Goal: Transaction & Acquisition: Purchase product/service

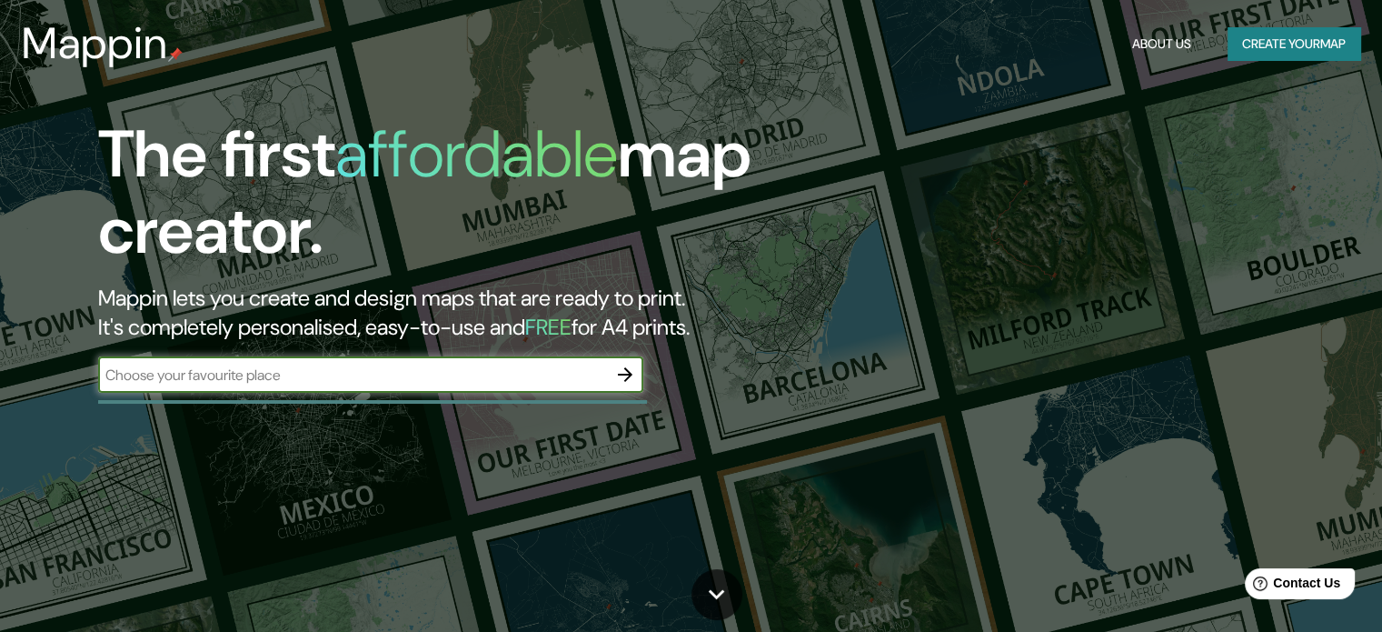
click at [447, 375] on input "text" at bounding box center [352, 374] width 509 height 21
type input "C"
type input "Coronel"
click at [627, 384] on icon "button" at bounding box center [625, 375] width 22 height 22
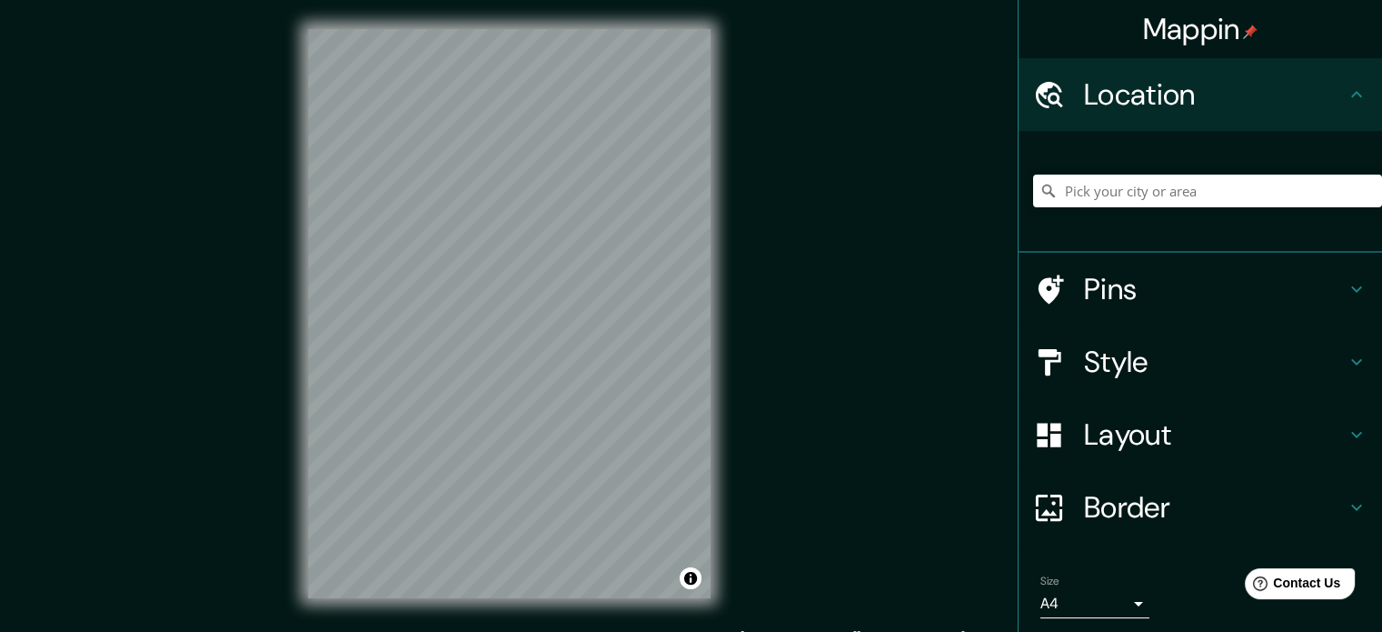
click at [1340, 374] on div "Style" at bounding box center [1201, 361] width 364 height 73
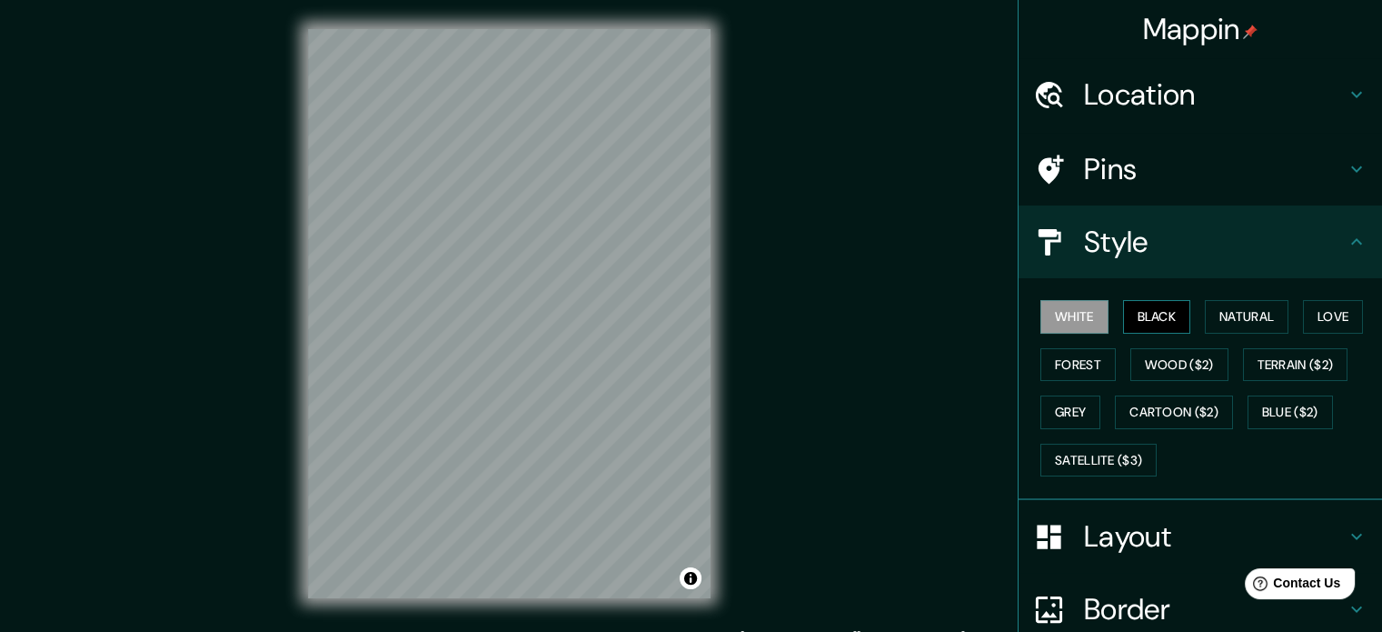
click at [1143, 315] on button "Black" at bounding box center [1157, 317] width 68 height 34
click at [1227, 324] on button "Natural" at bounding box center [1247, 317] width 84 height 34
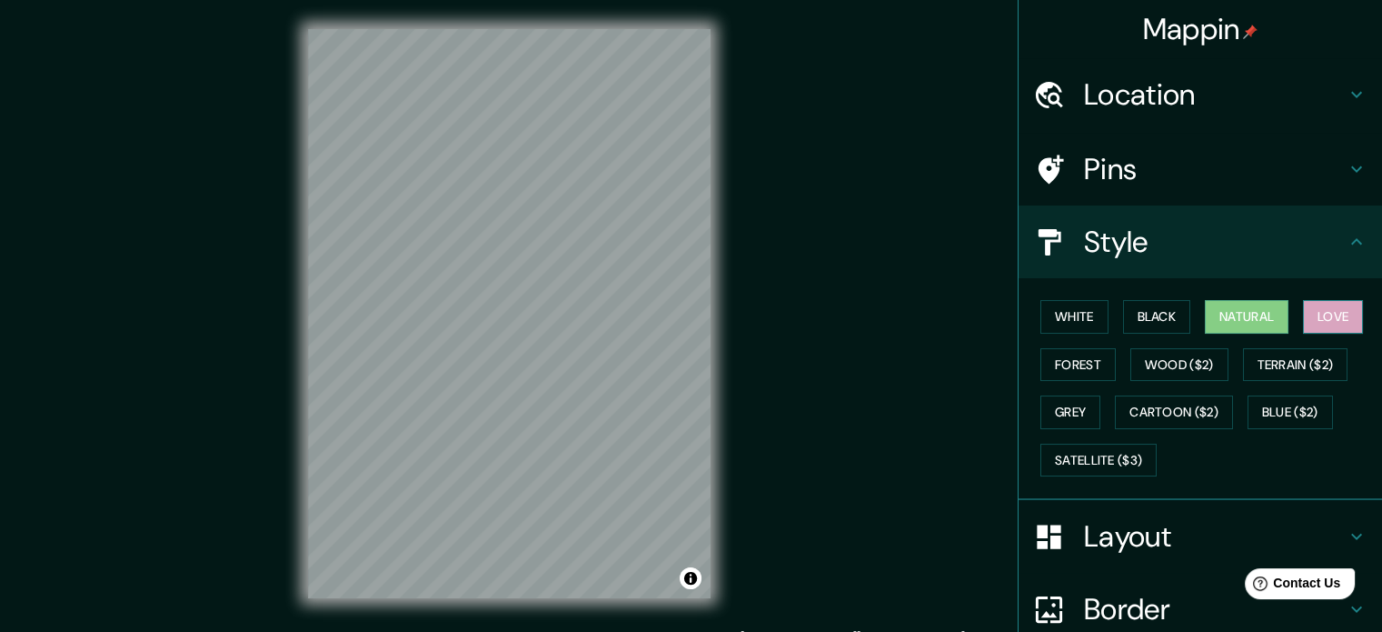
click at [1311, 319] on button "Love" at bounding box center [1333, 317] width 60 height 34
click at [1041, 377] on button "Forest" at bounding box center [1078, 365] width 75 height 34
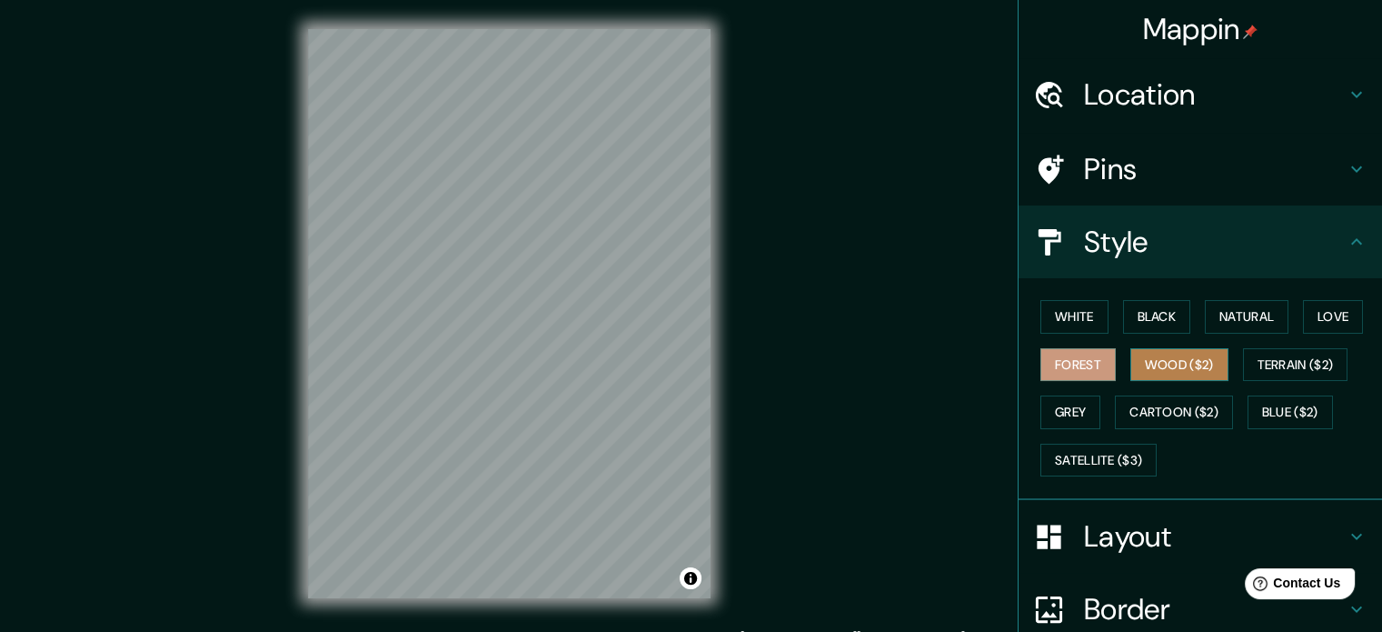
click at [1181, 364] on button "Wood ($2)" at bounding box center [1180, 365] width 98 height 34
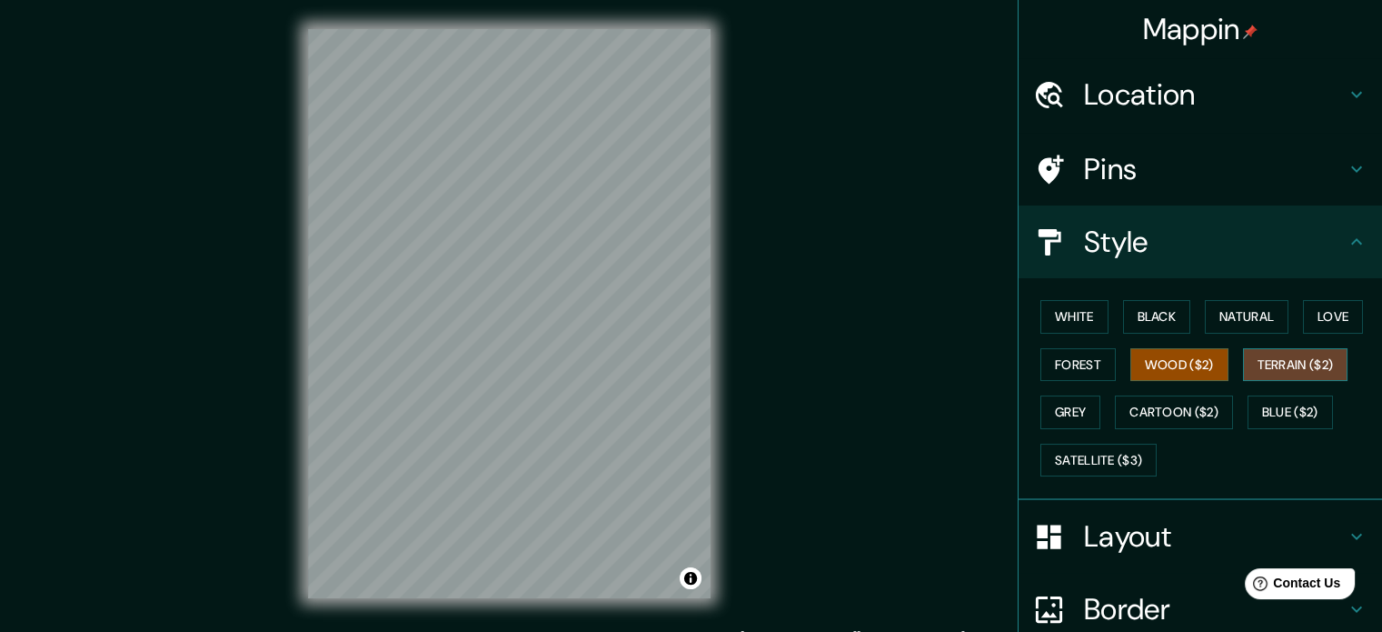
click at [1253, 361] on button "Terrain ($2)" at bounding box center [1295, 365] width 105 height 34
click at [1071, 410] on button "Grey" at bounding box center [1071, 412] width 60 height 34
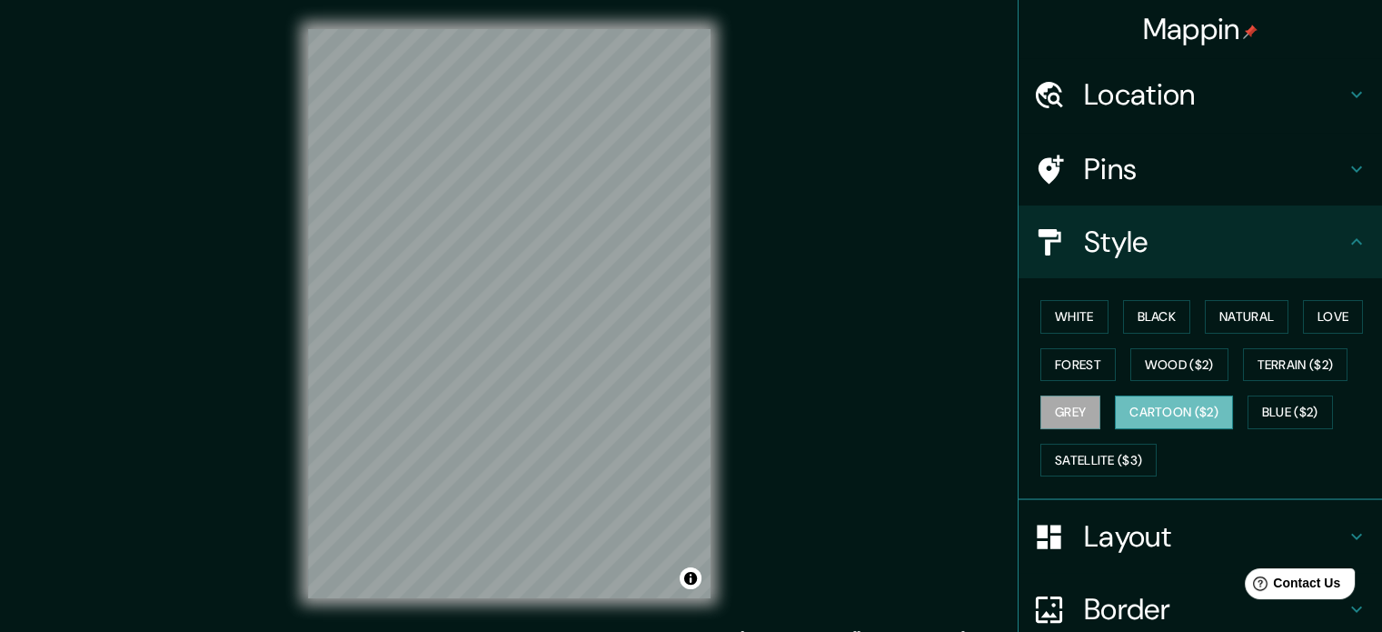
click at [1189, 425] on button "Cartoon ($2)" at bounding box center [1174, 412] width 118 height 34
click at [1110, 534] on h4 "Layout" at bounding box center [1215, 536] width 262 height 36
